Goal: Check status: Check status

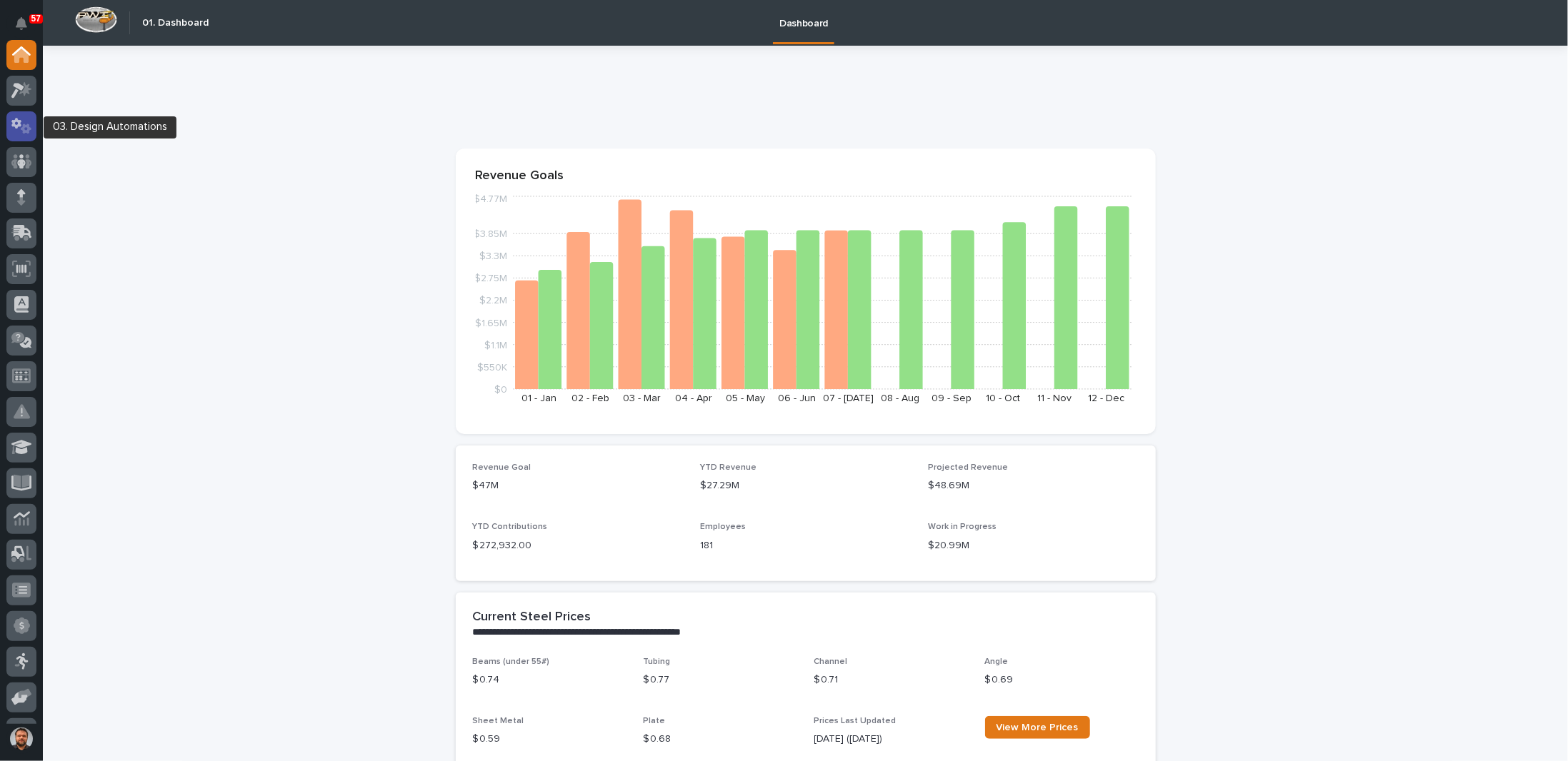
click at [26, 125] on icon at bounding box center [26, 128] width 11 height 10
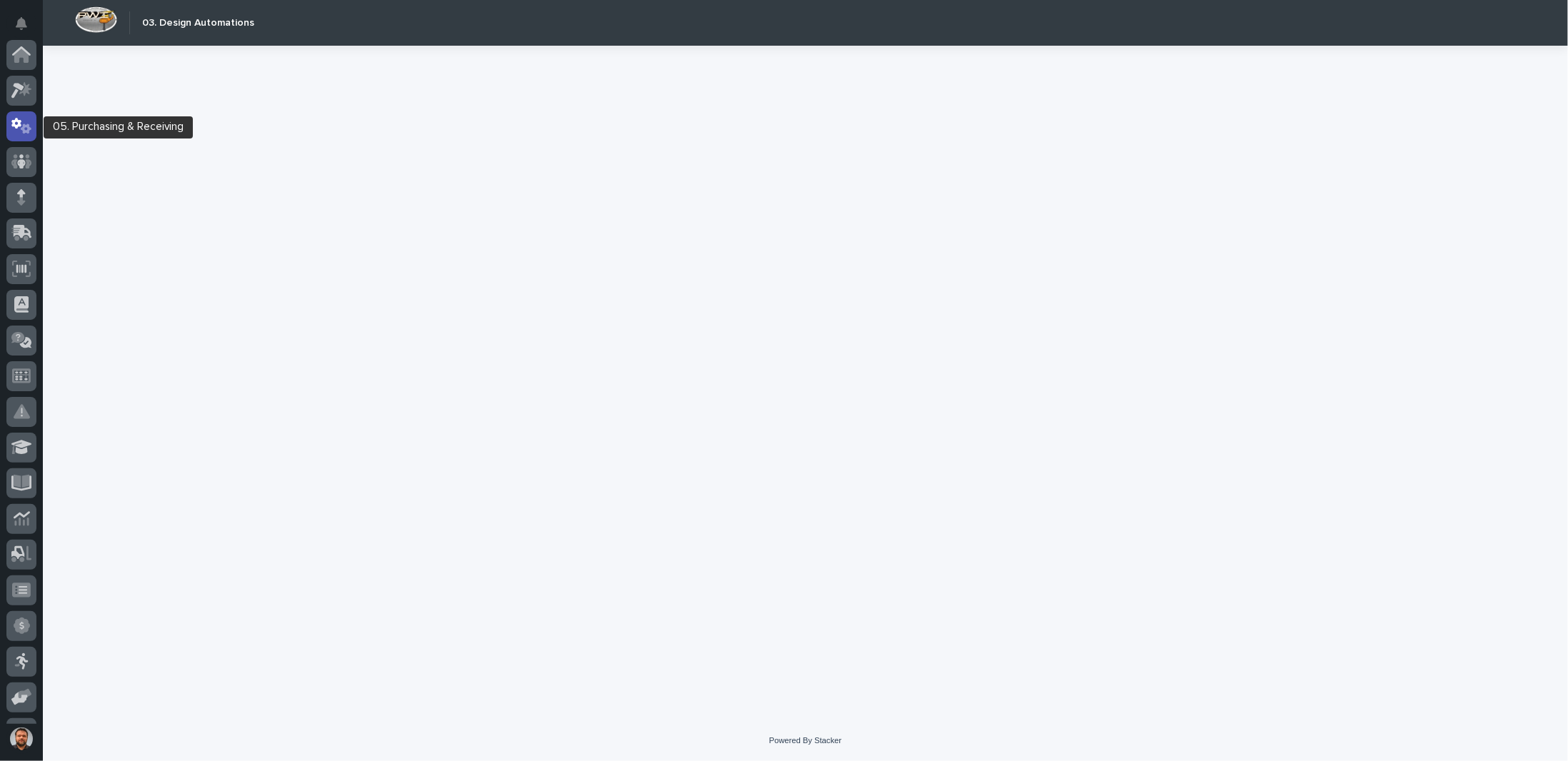
scroll to position [72, 0]
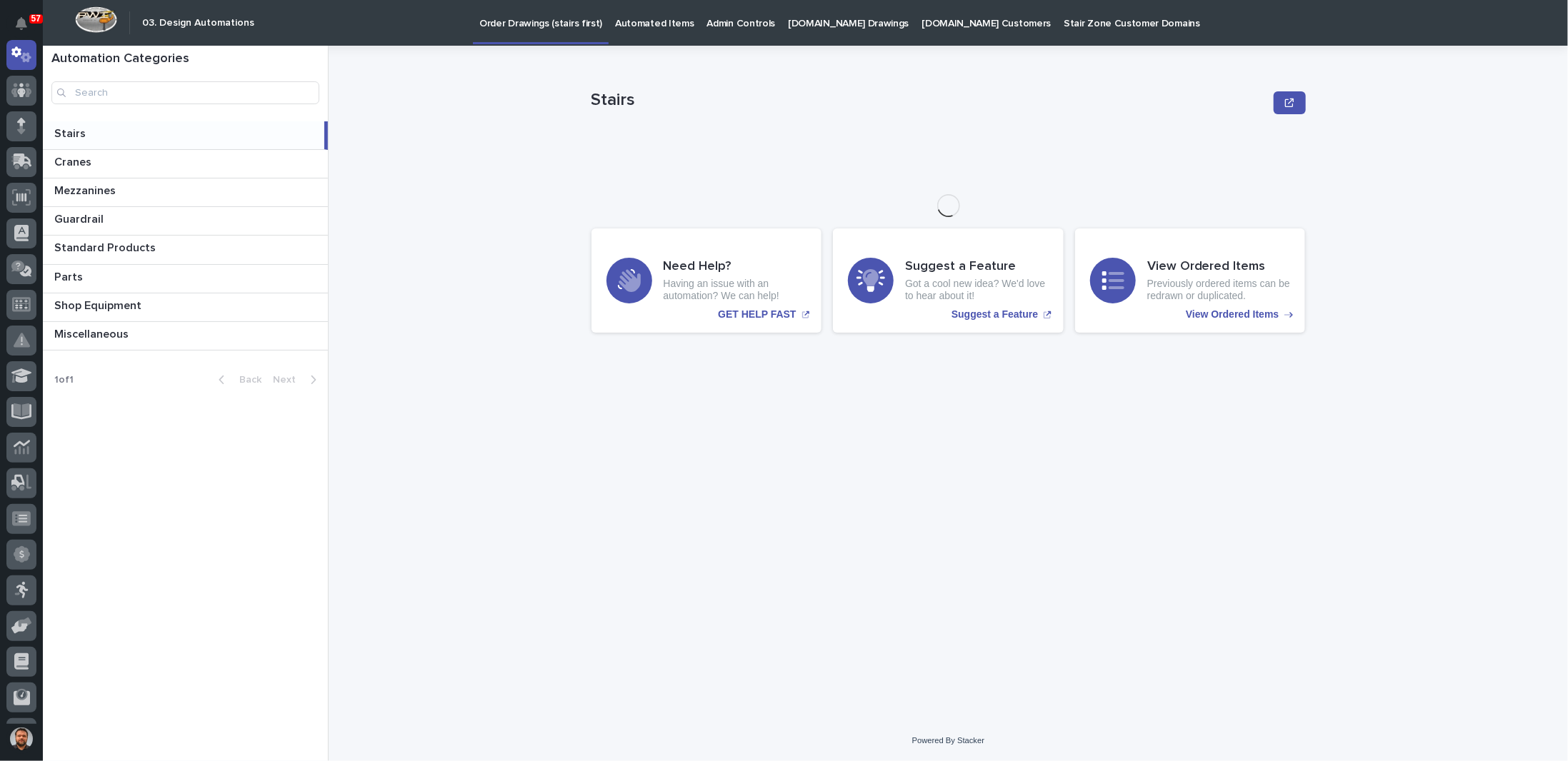
click at [811, 23] on p "[DOMAIN_NAME] Drawings" at bounding box center [848, 15] width 120 height 30
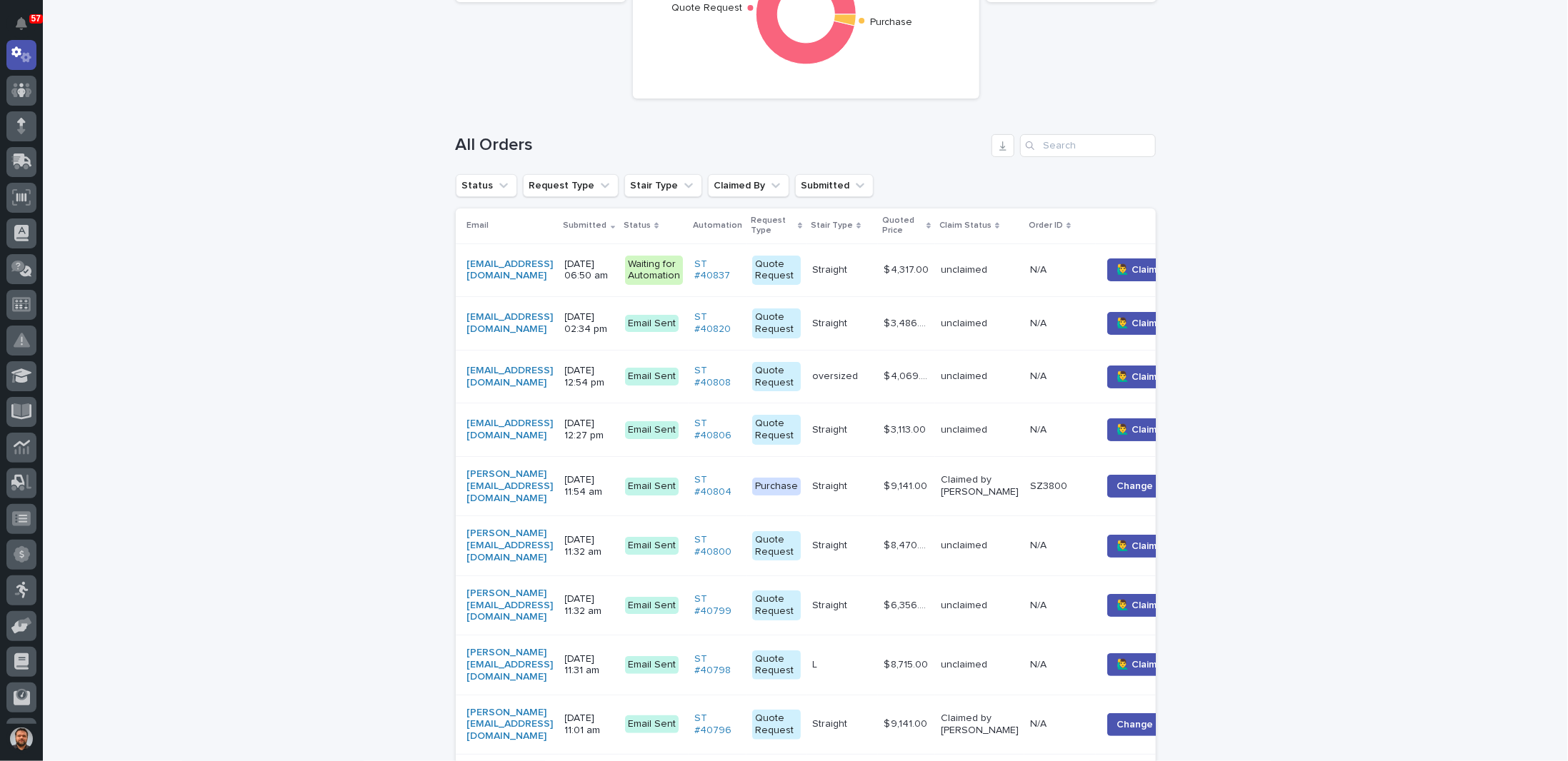
scroll to position [215, 0]
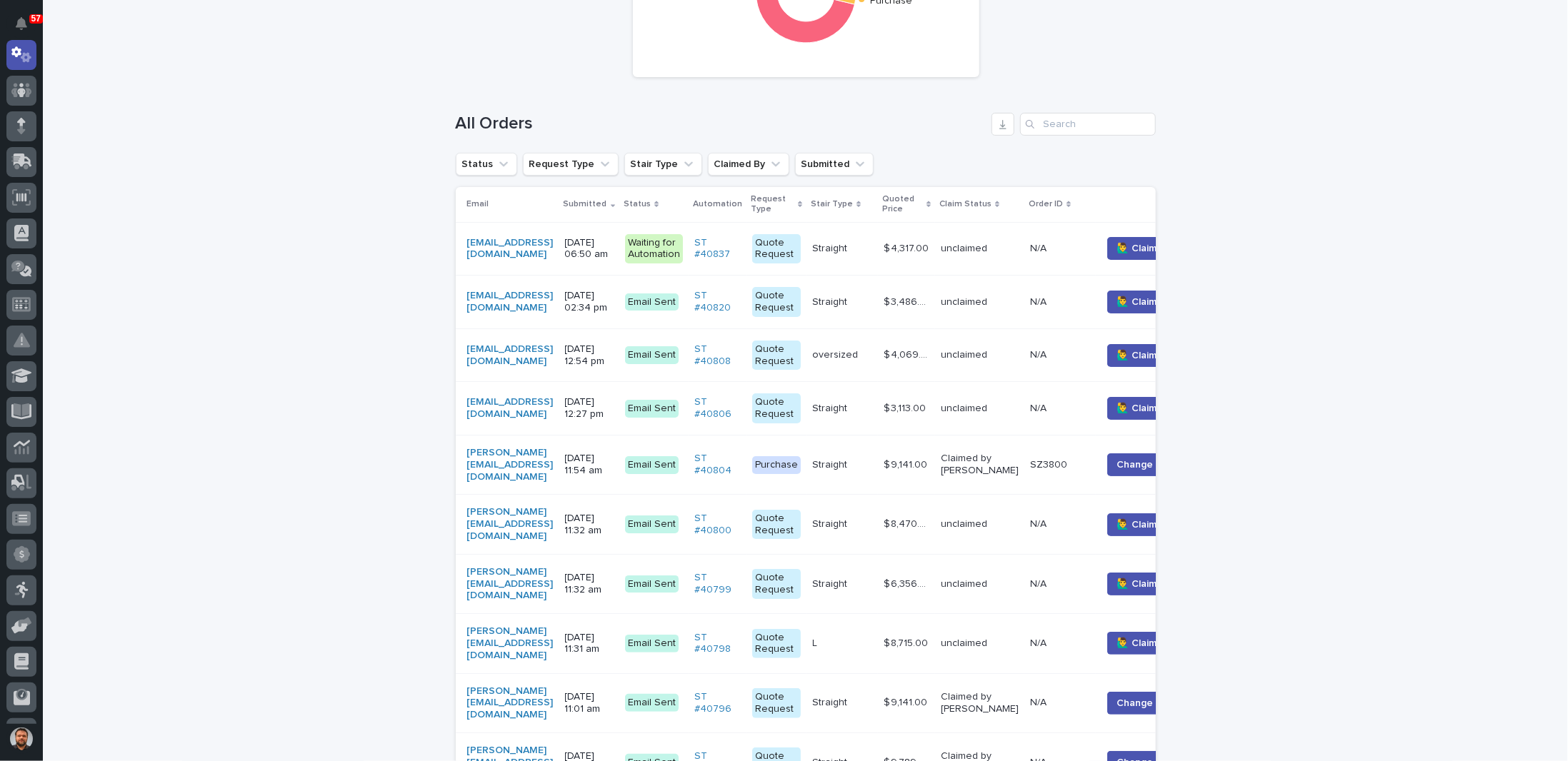
click at [613, 457] on p "[DATE] 11:54 am" at bounding box center [589, 464] width 49 height 24
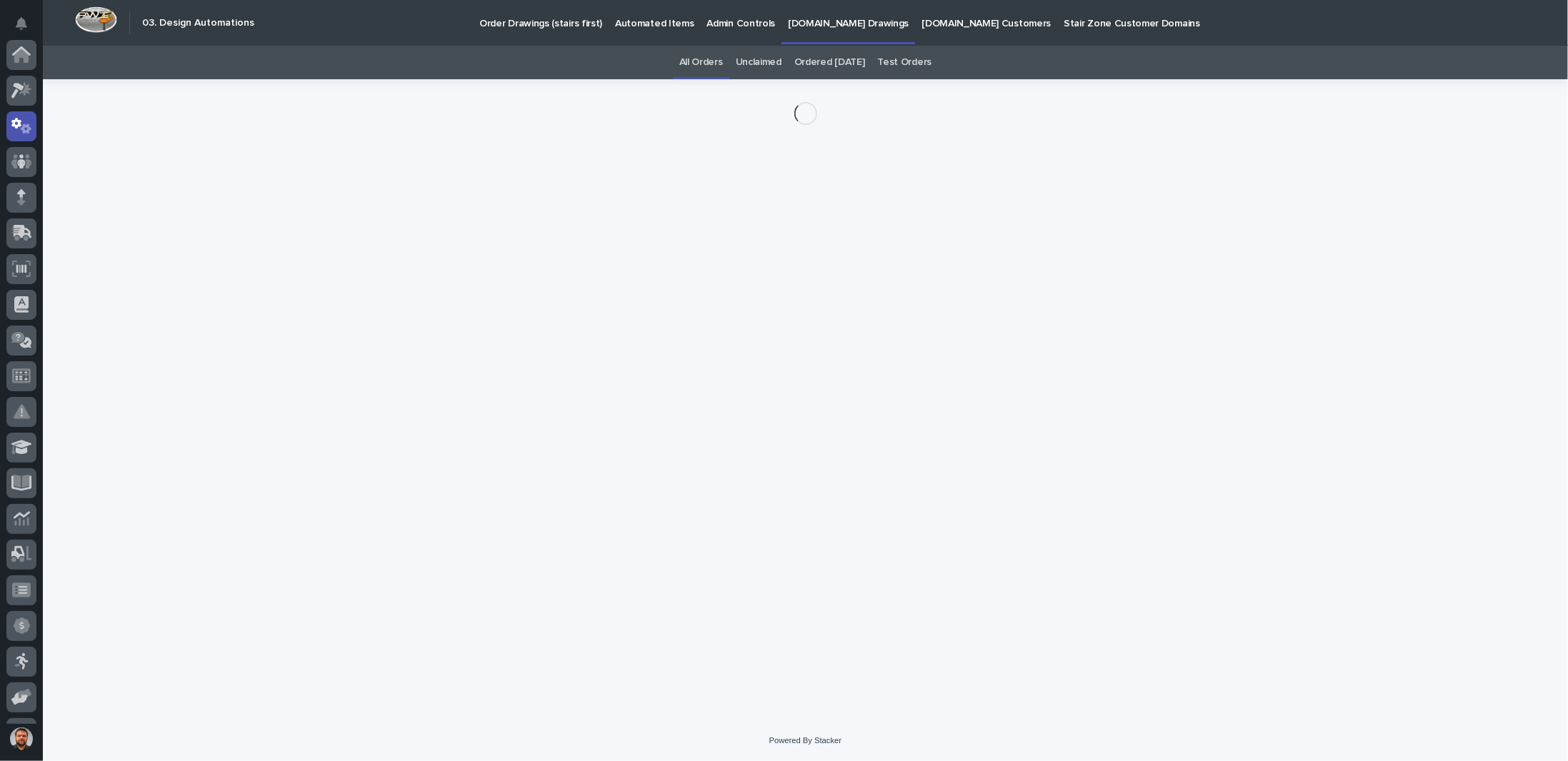
scroll to position [72, 0]
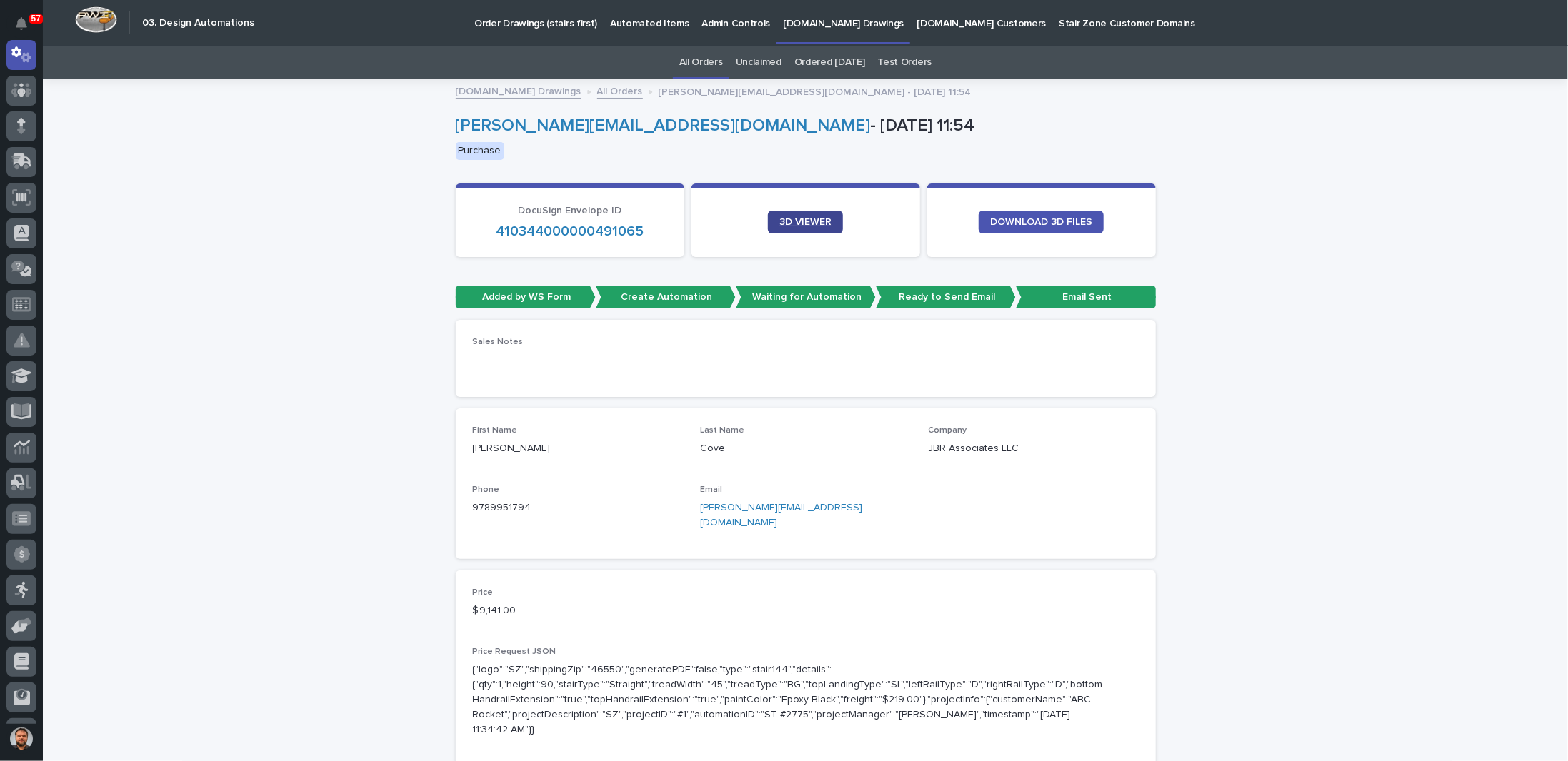
click at [804, 220] on span "3D VIEWER" at bounding box center [804, 222] width 52 height 10
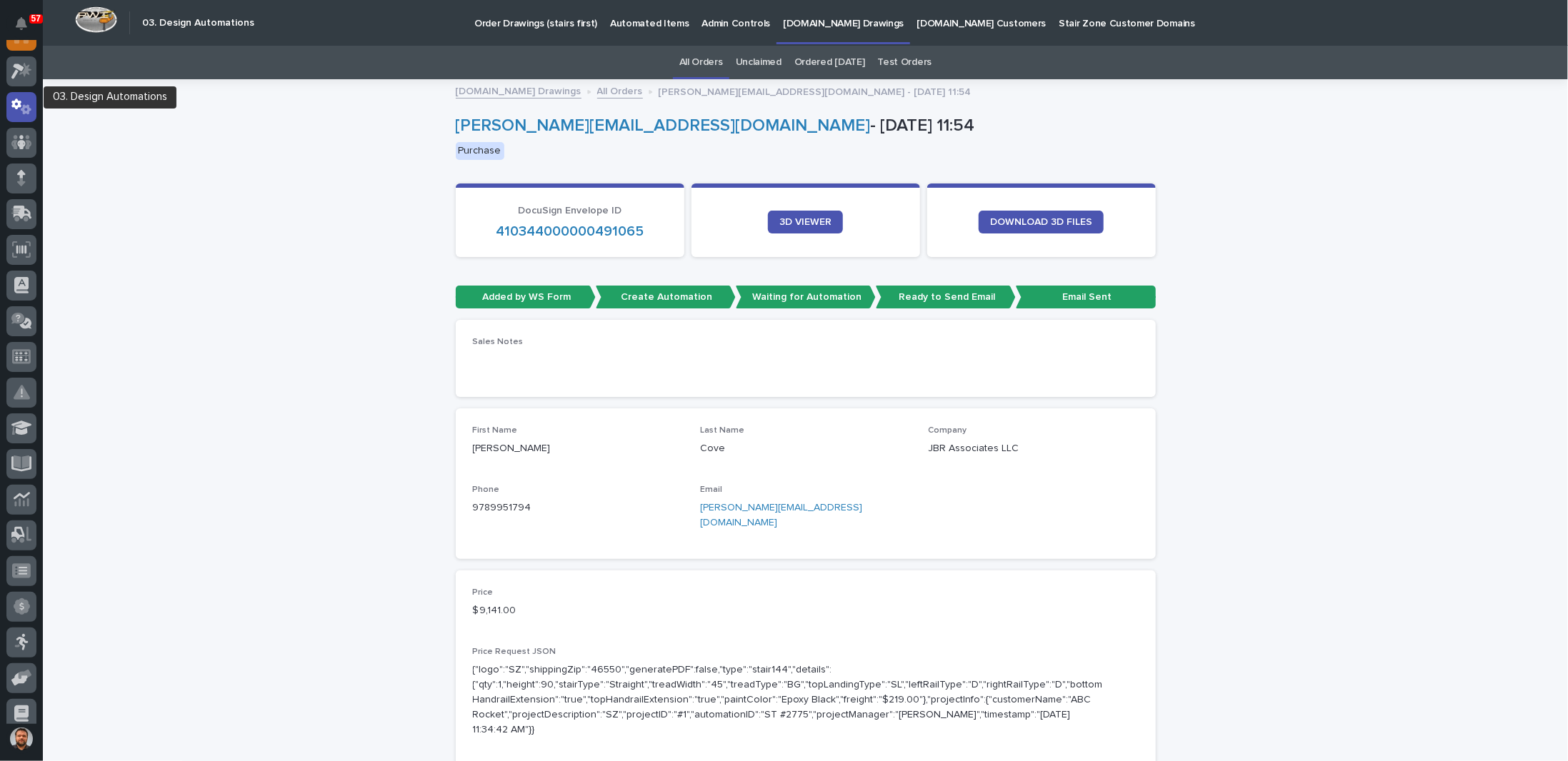
scroll to position [0, 0]
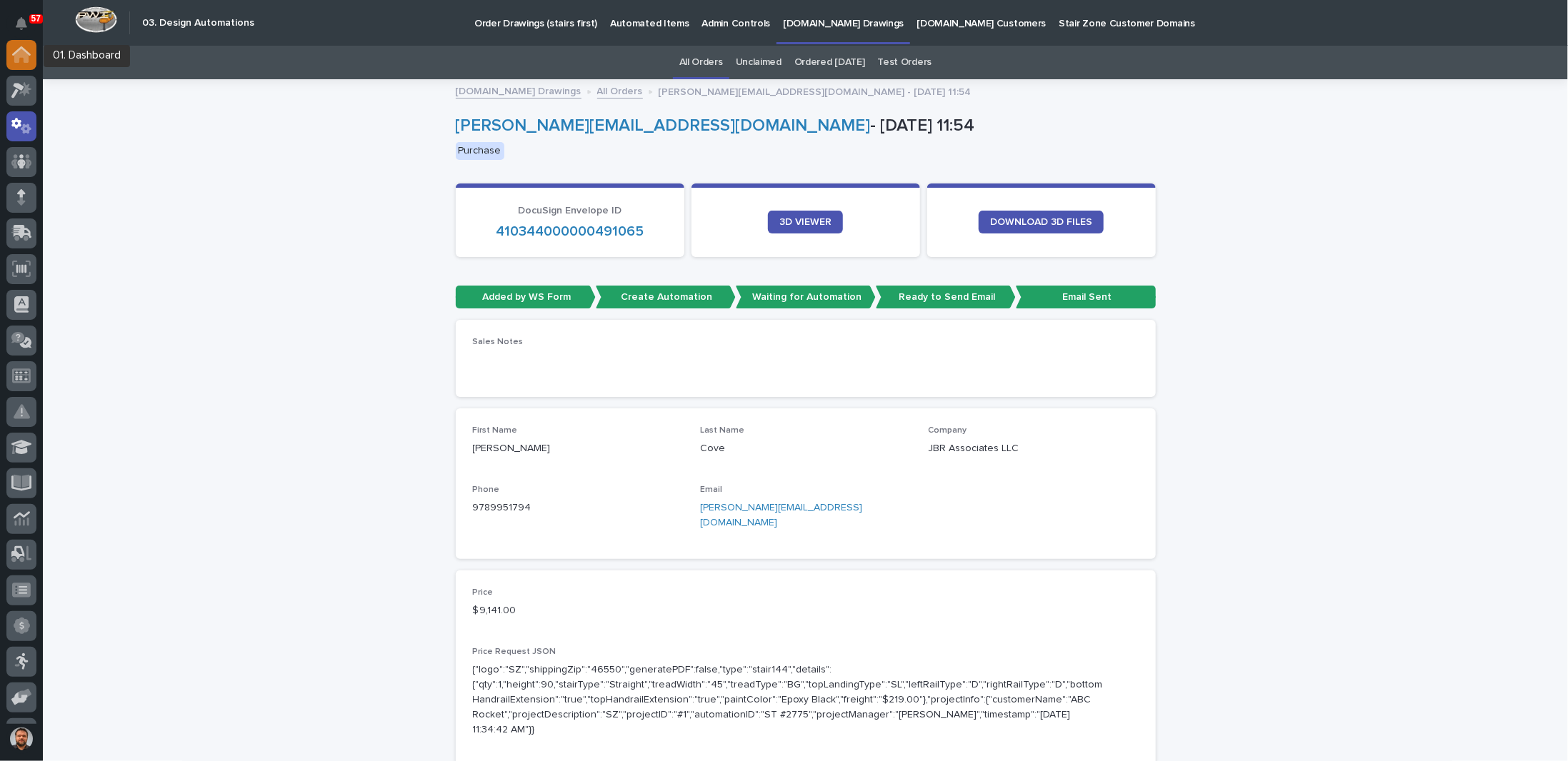
click at [16, 55] on icon at bounding box center [22, 56] width 15 height 15
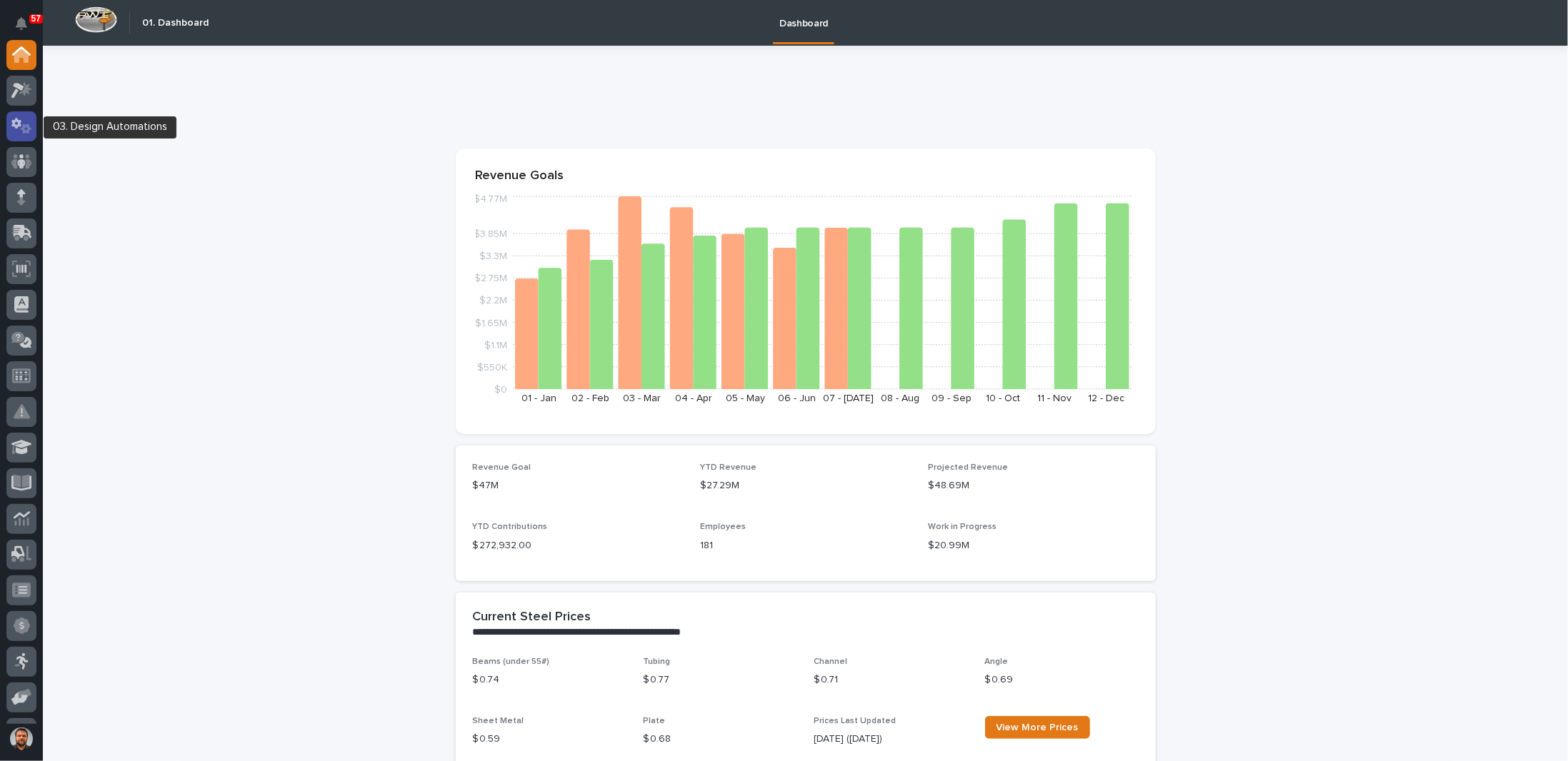
click at [23, 128] on icon at bounding box center [26, 128] width 11 height 10
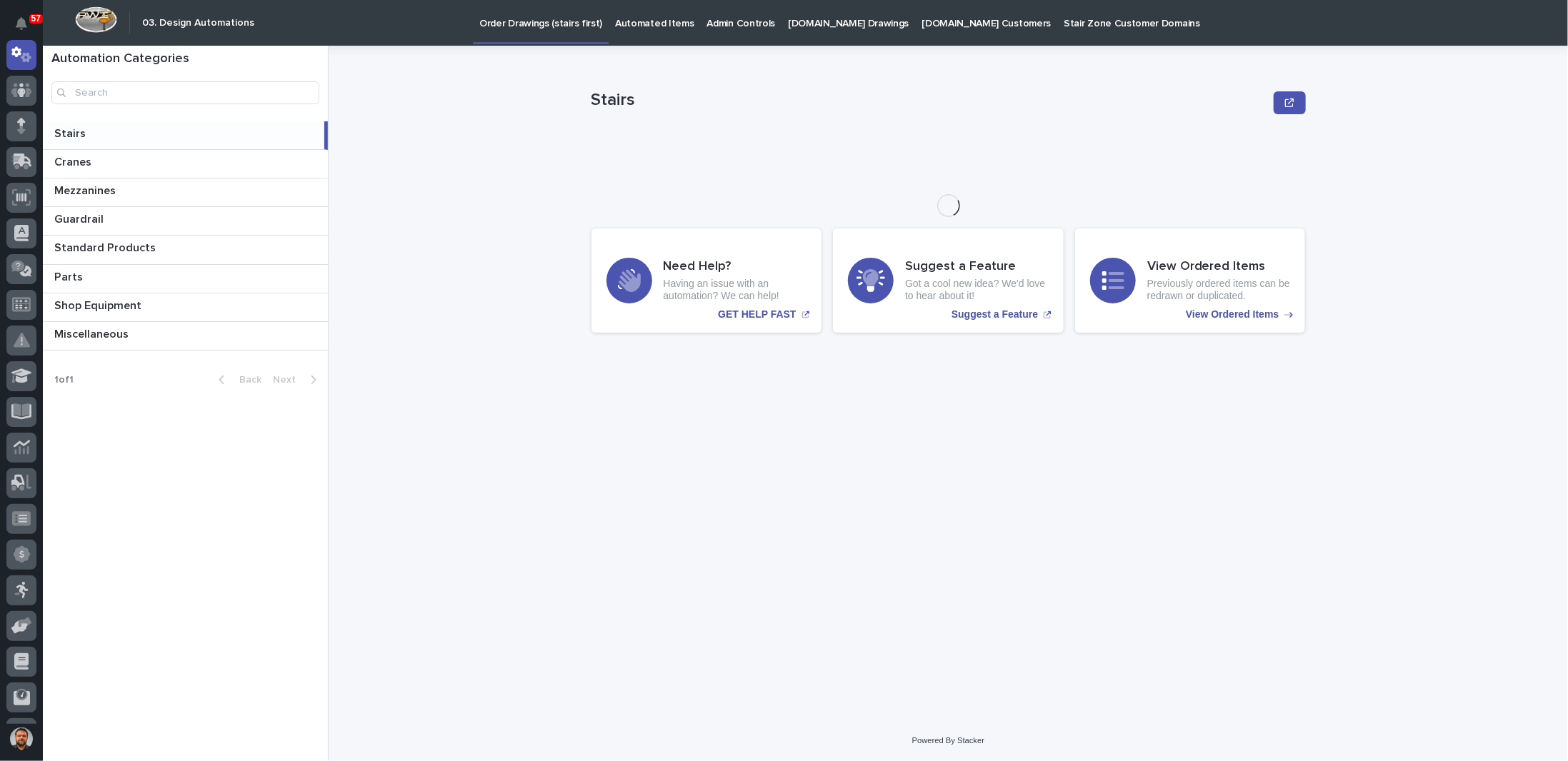
click at [837, 28] on p "[DOMAIN_NAME] Drawings" at bounding box center [848, 15] width 120 height 30
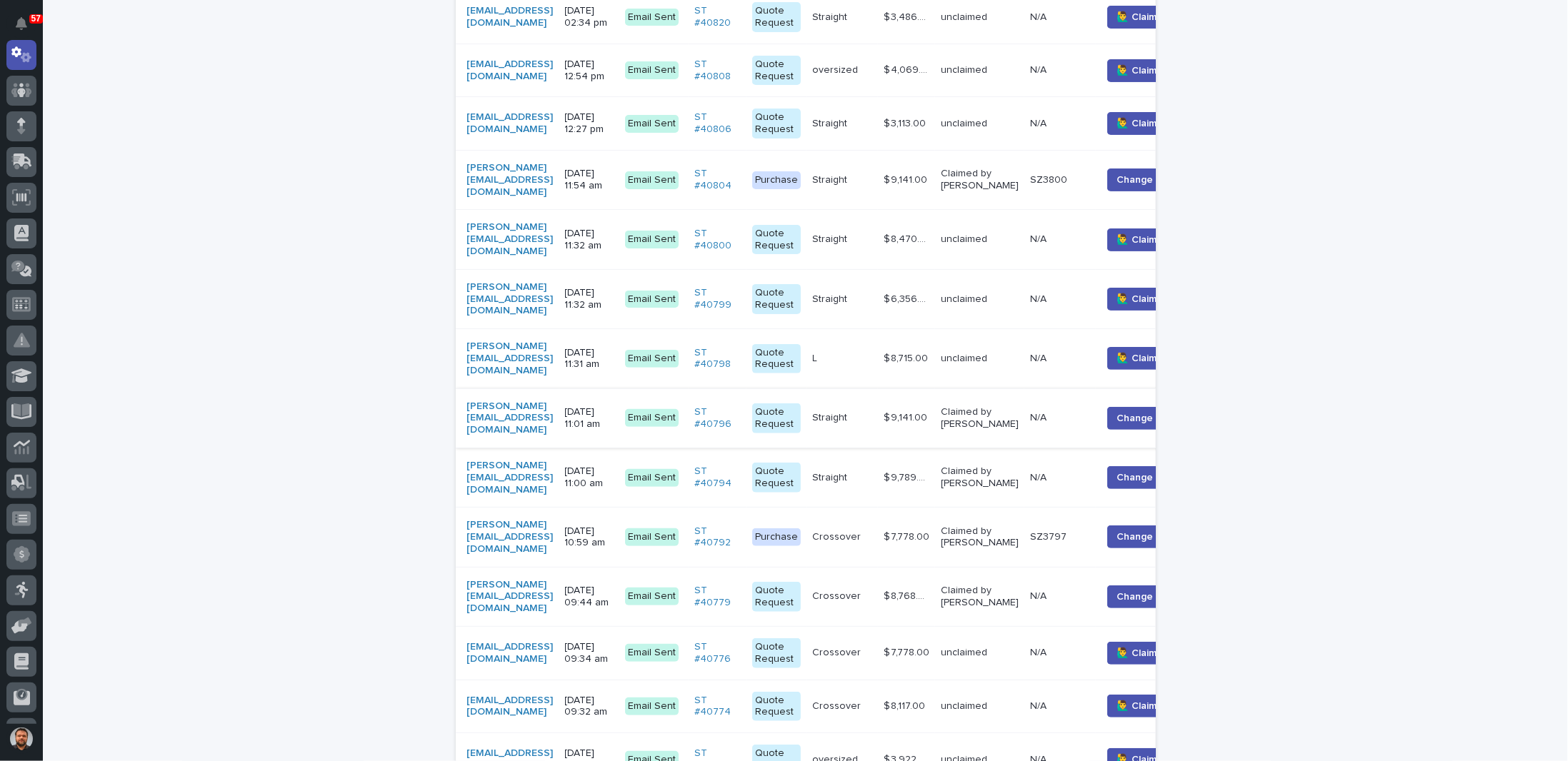
scroll to position [500, 0]
click at [613, 525] on p "[DATE] 10:59 am" at bounding box center [589, 536] width 49 height 24
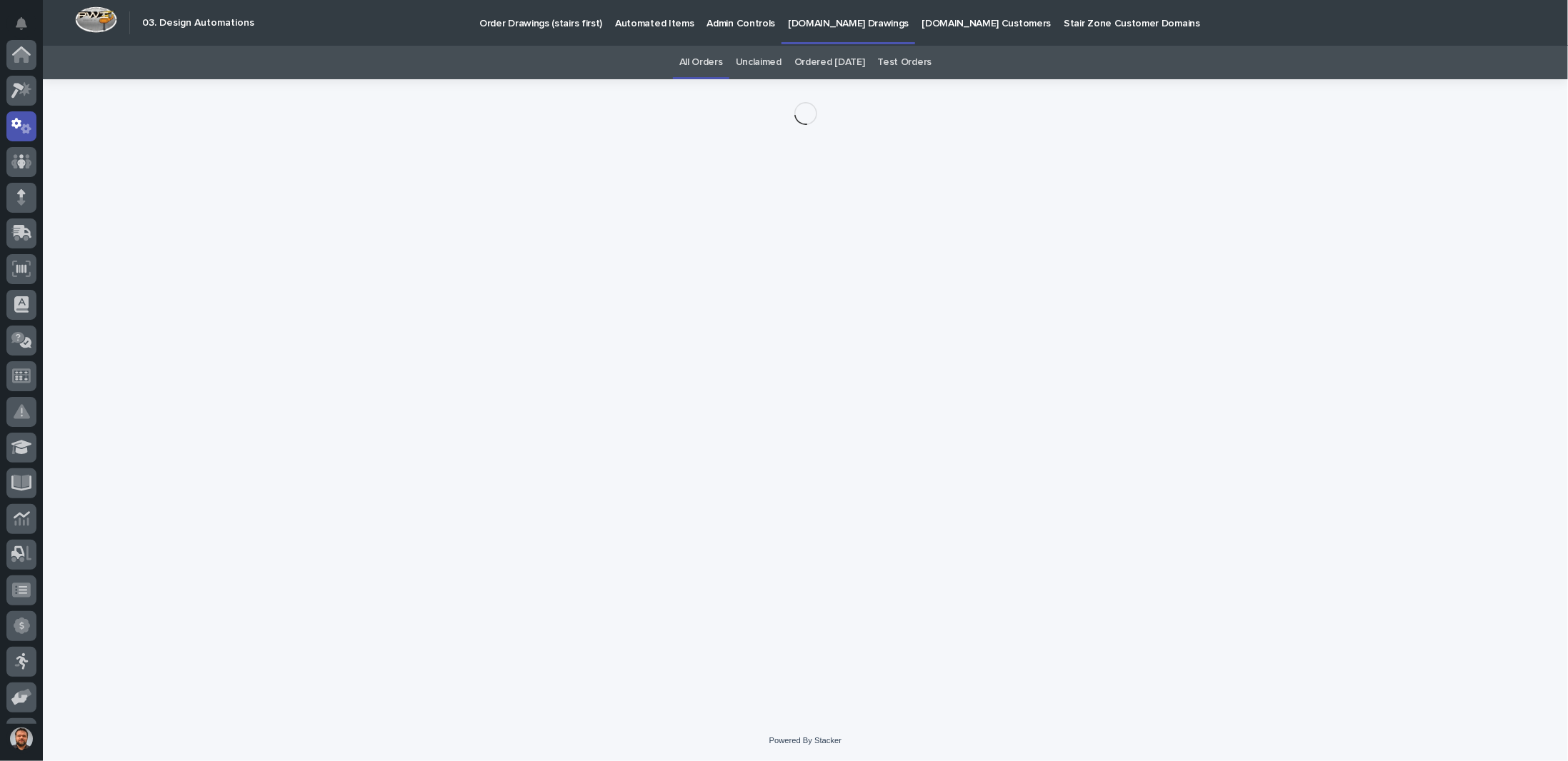
scroll to position [72, 0]
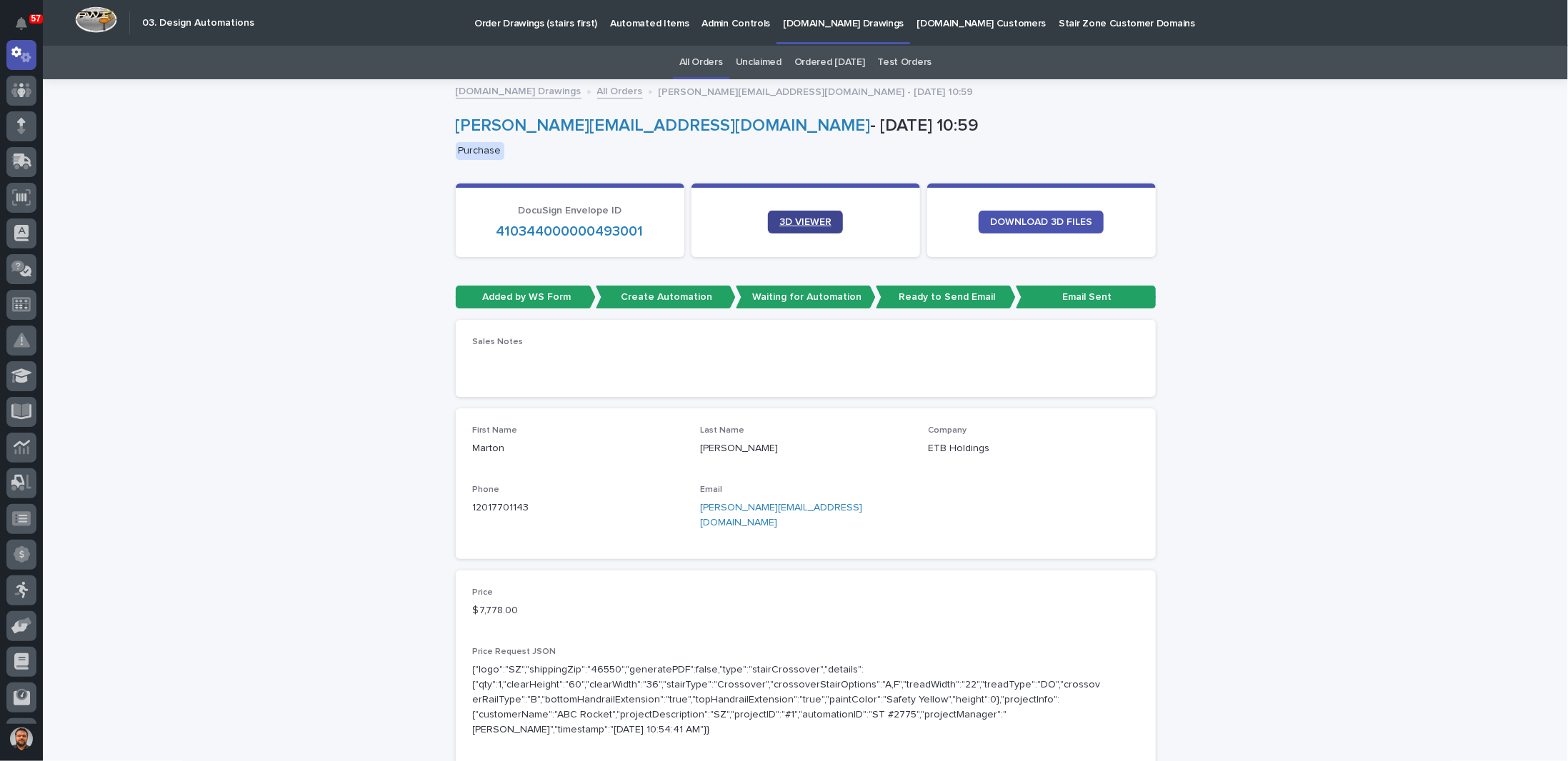
click at [820, 223] on span "3D VIEWER" at bounding box center [804, 222] width 52 height 10
